Goal: Navigation & Orientation: Find specific page/section

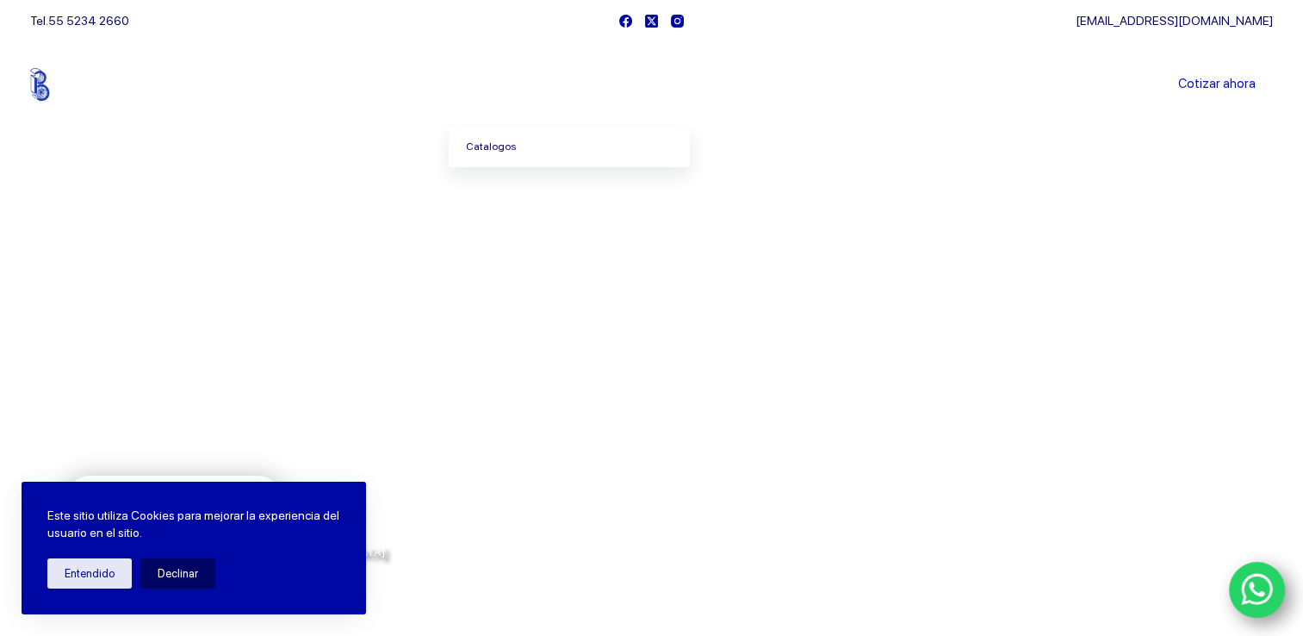
click at [507, 150] on link "Catalogos" at bounding box center [569, 147] width 241 height 40
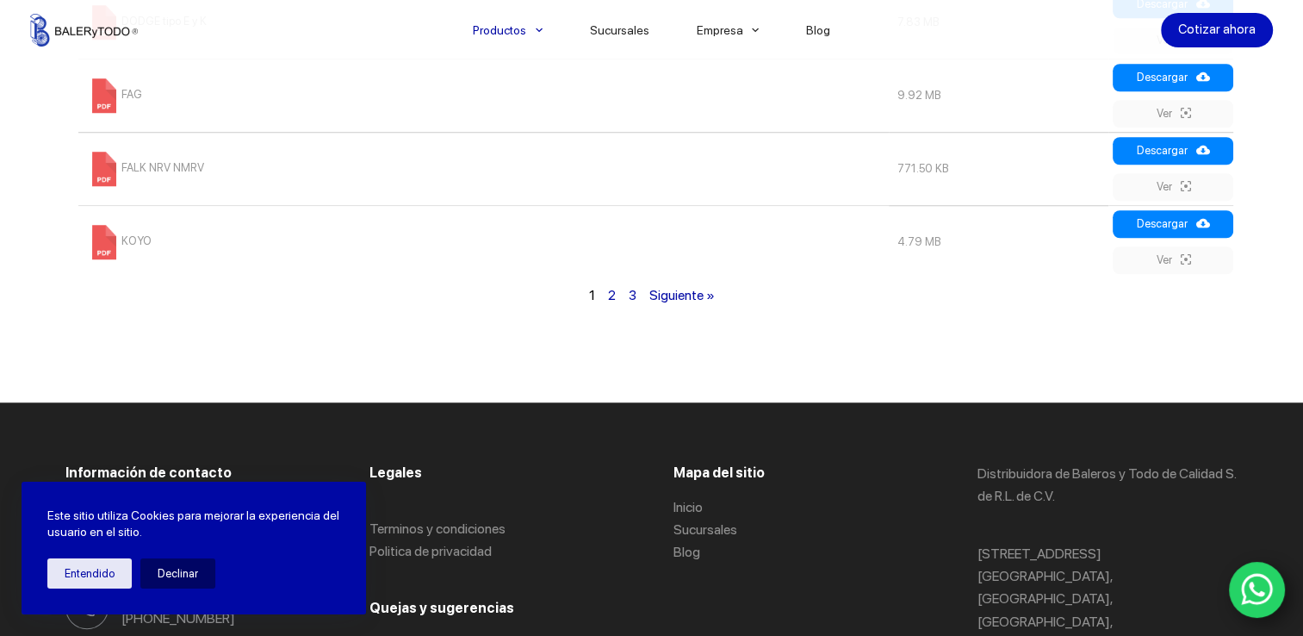
scroll to position [1435, 0]
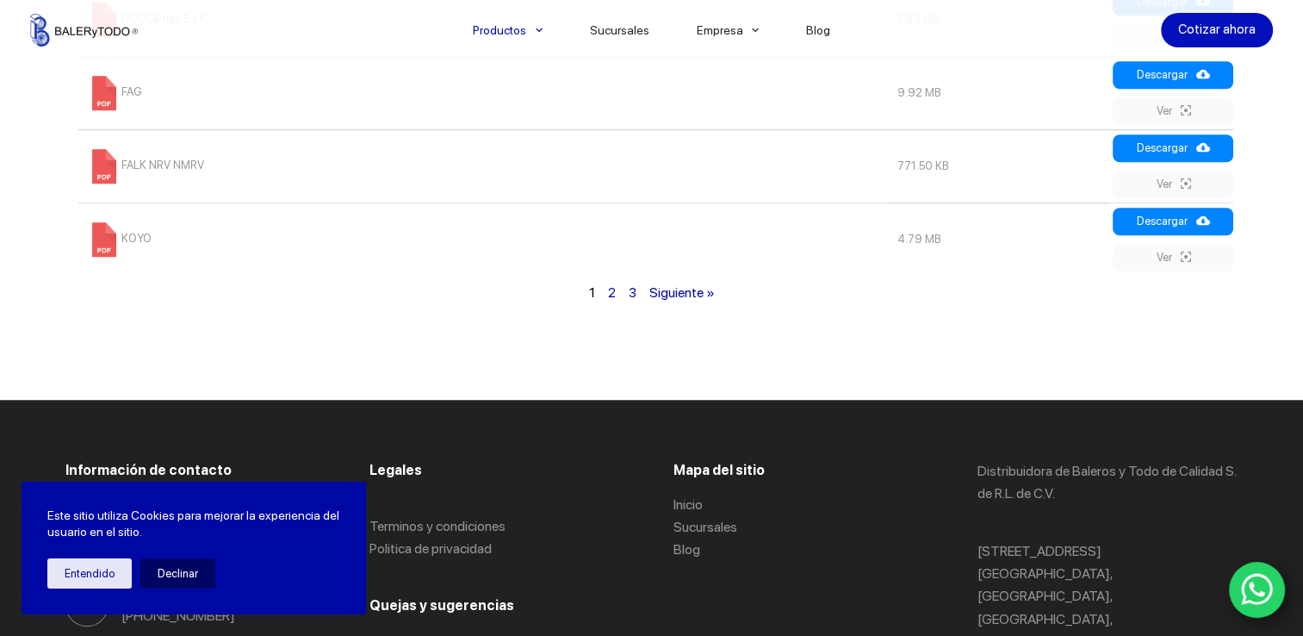
click at [676, 293] on link "Siguiente »" at bounding box center [682, 292] width 65 height 16
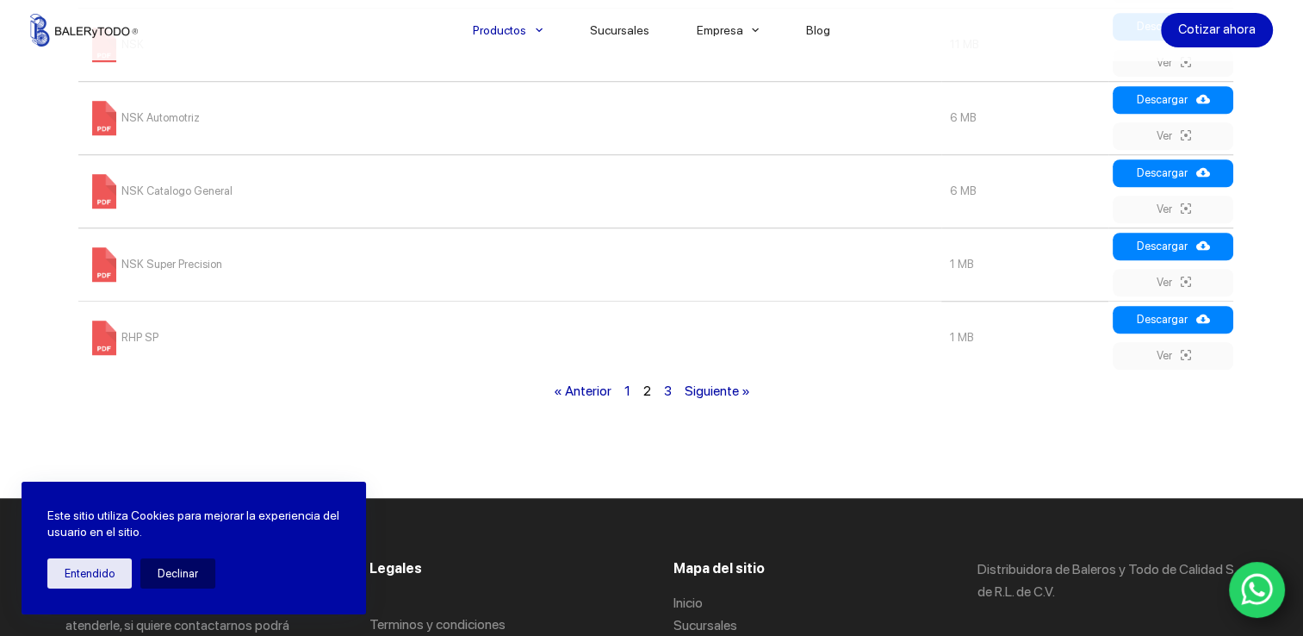
scroll to position [1343, 0]
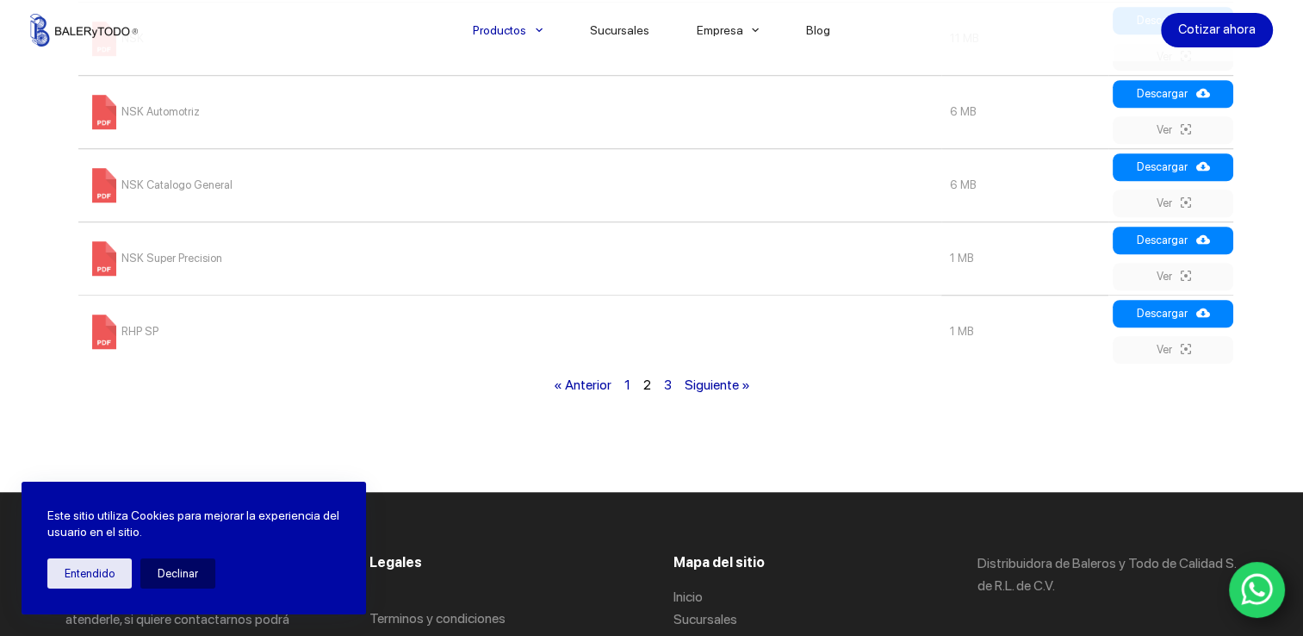
click at [729, 387] on link "Siguiente »" at bounding box center [717, 384] width 65 height 16
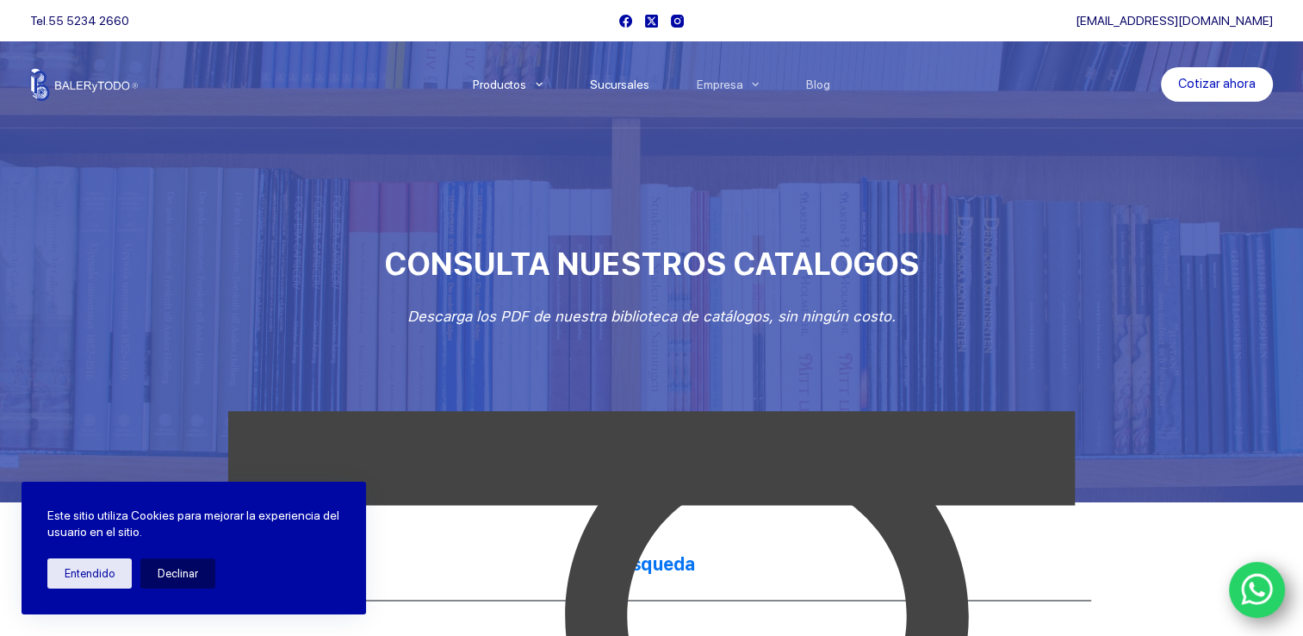
click at [624, 84] on link "Sucursales" at bounding box center [619, 84] width 107 height 0
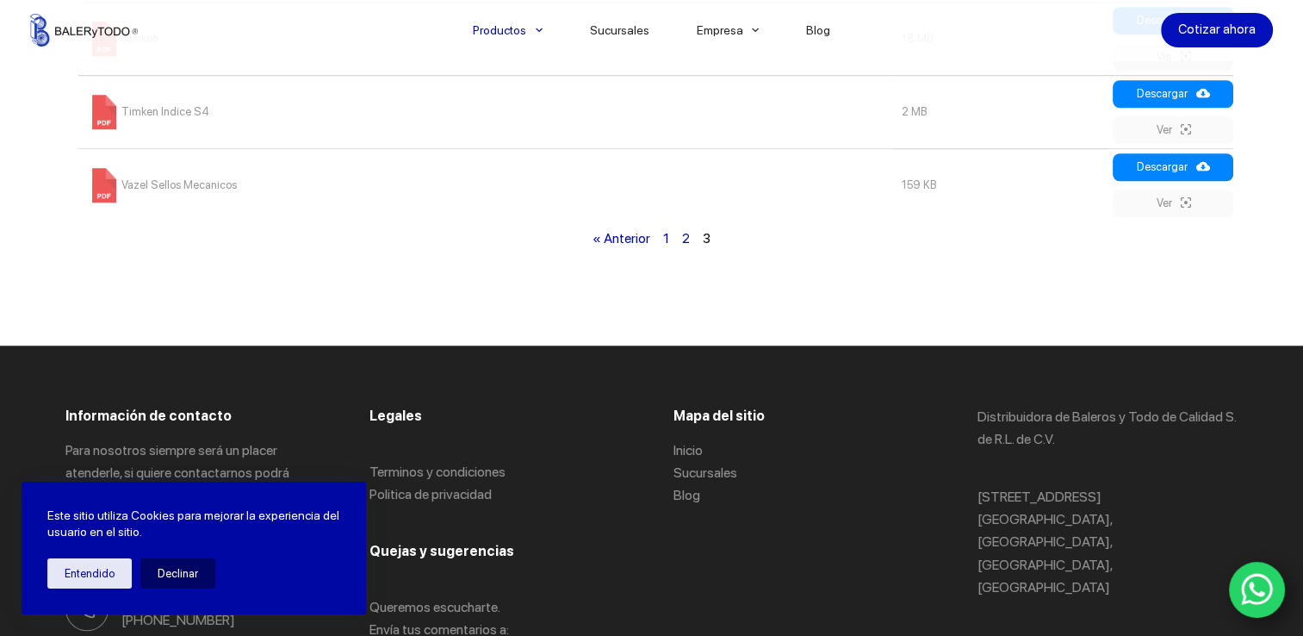
scroll to position [1435, 0]
